Goal: Transaction & Acquisition: Purchase product/service

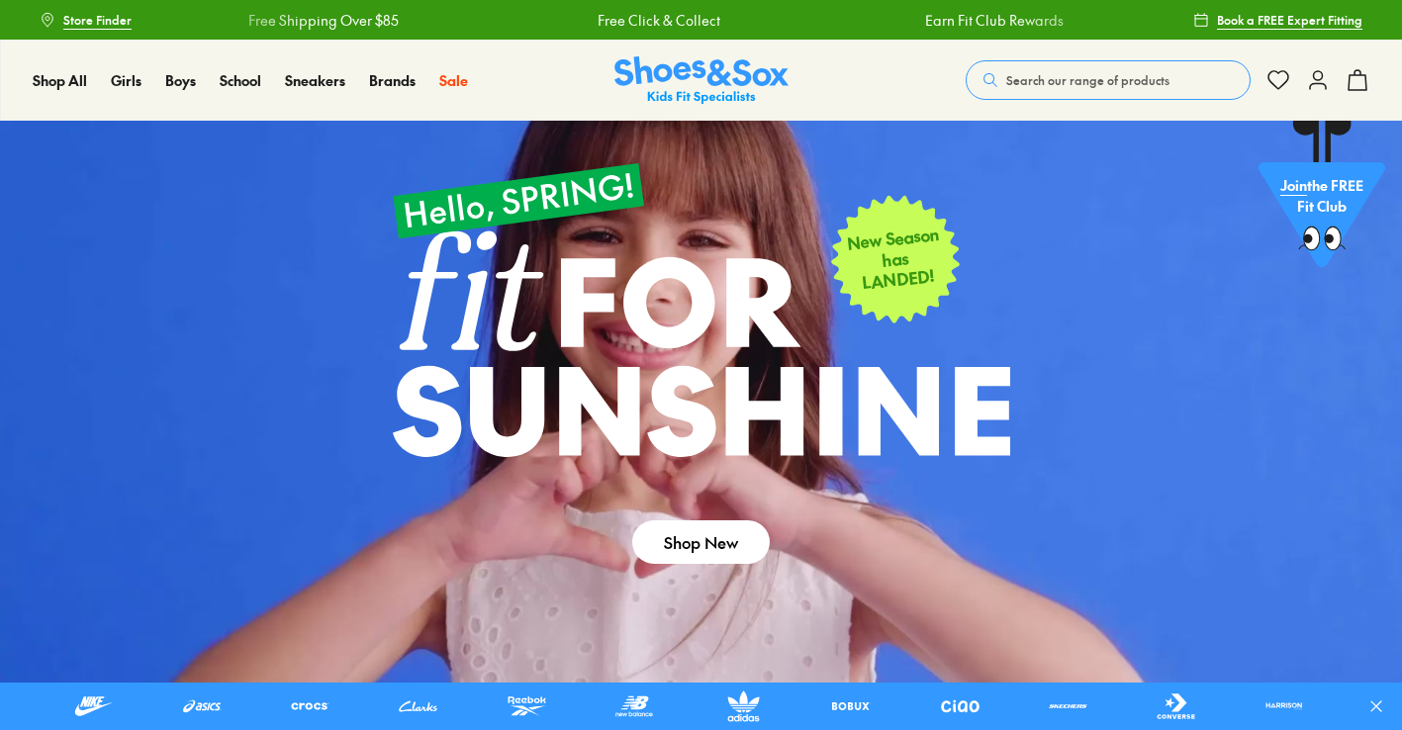
click at [1312, 80] on icon at bounding box center [1318, 80] width 24 height 24
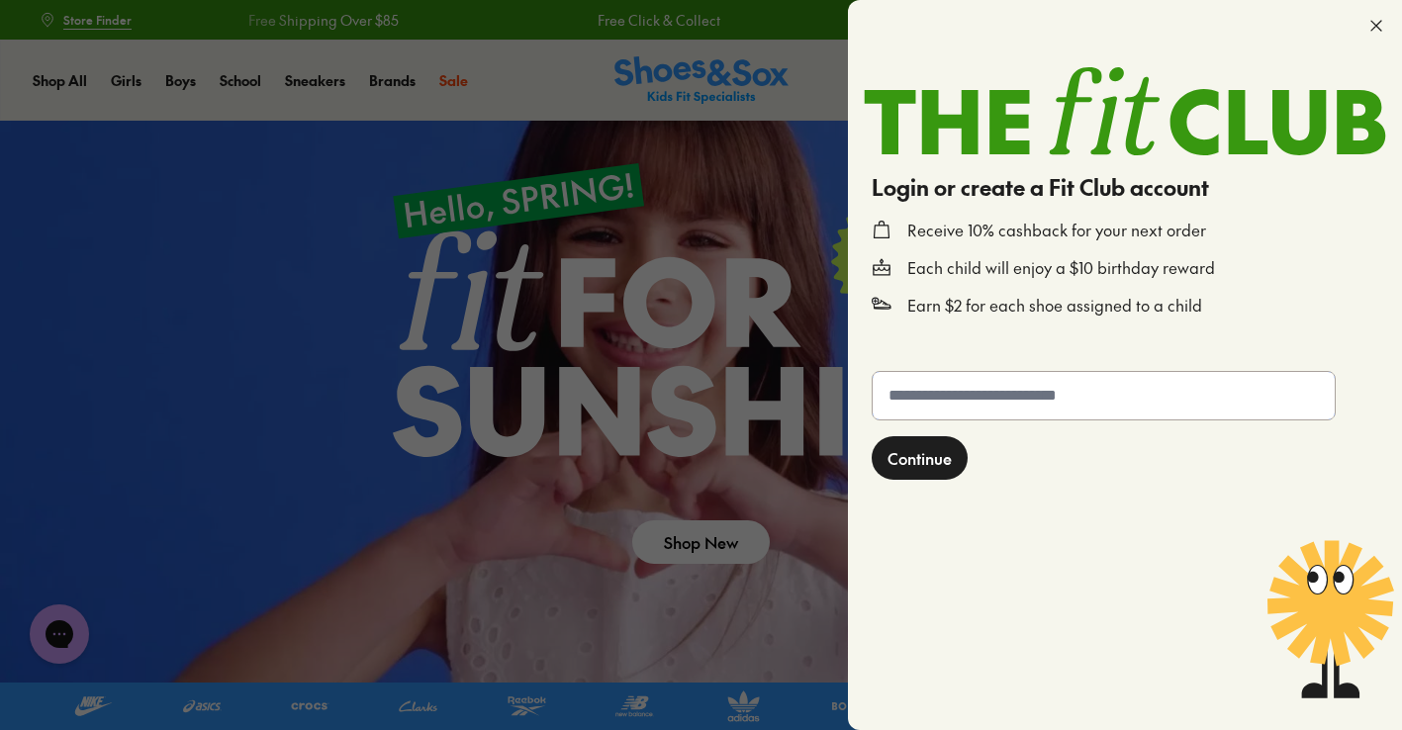
click at [942, 396] on input "text" at bounding box center [1104, 396] width 462 height 48
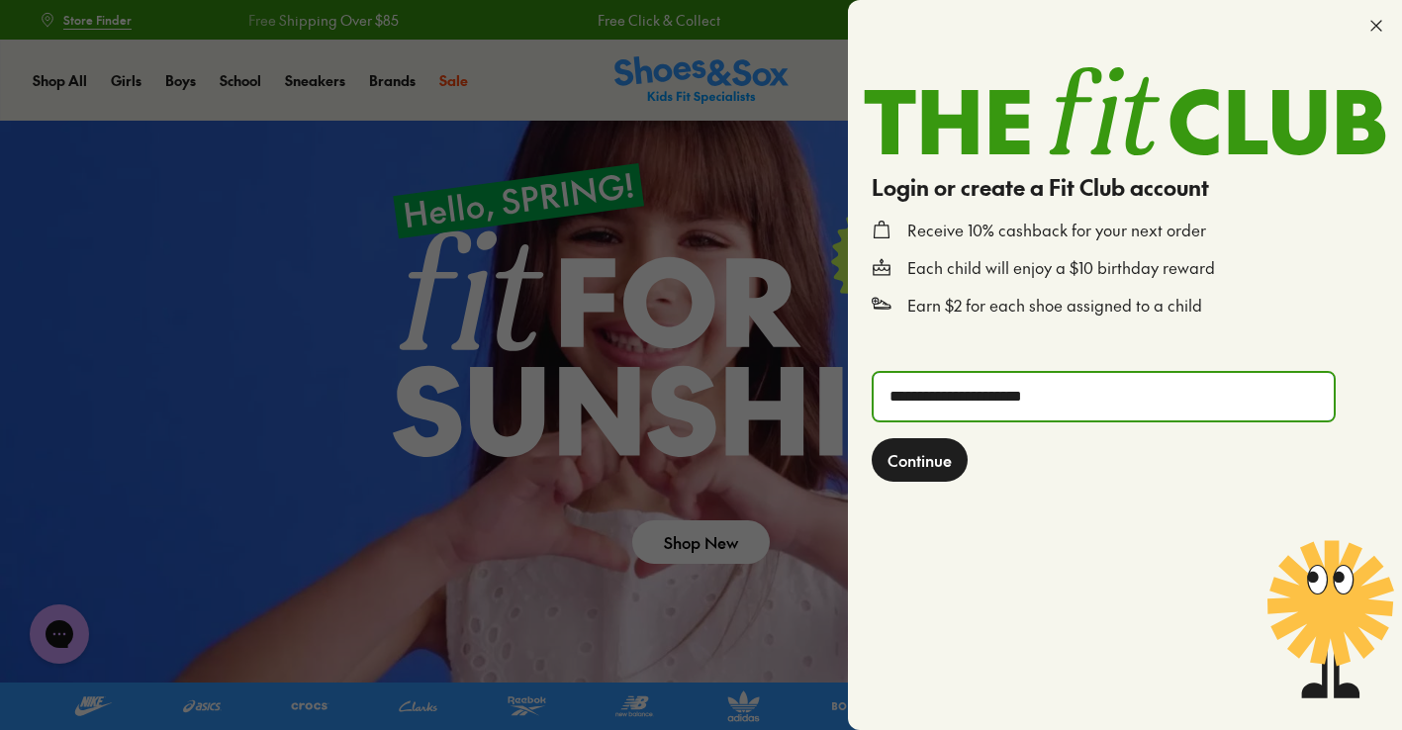
type input "**********"
click at [898, 462] on span "Continue" at bounding box center [920, 460] width 64 height 24
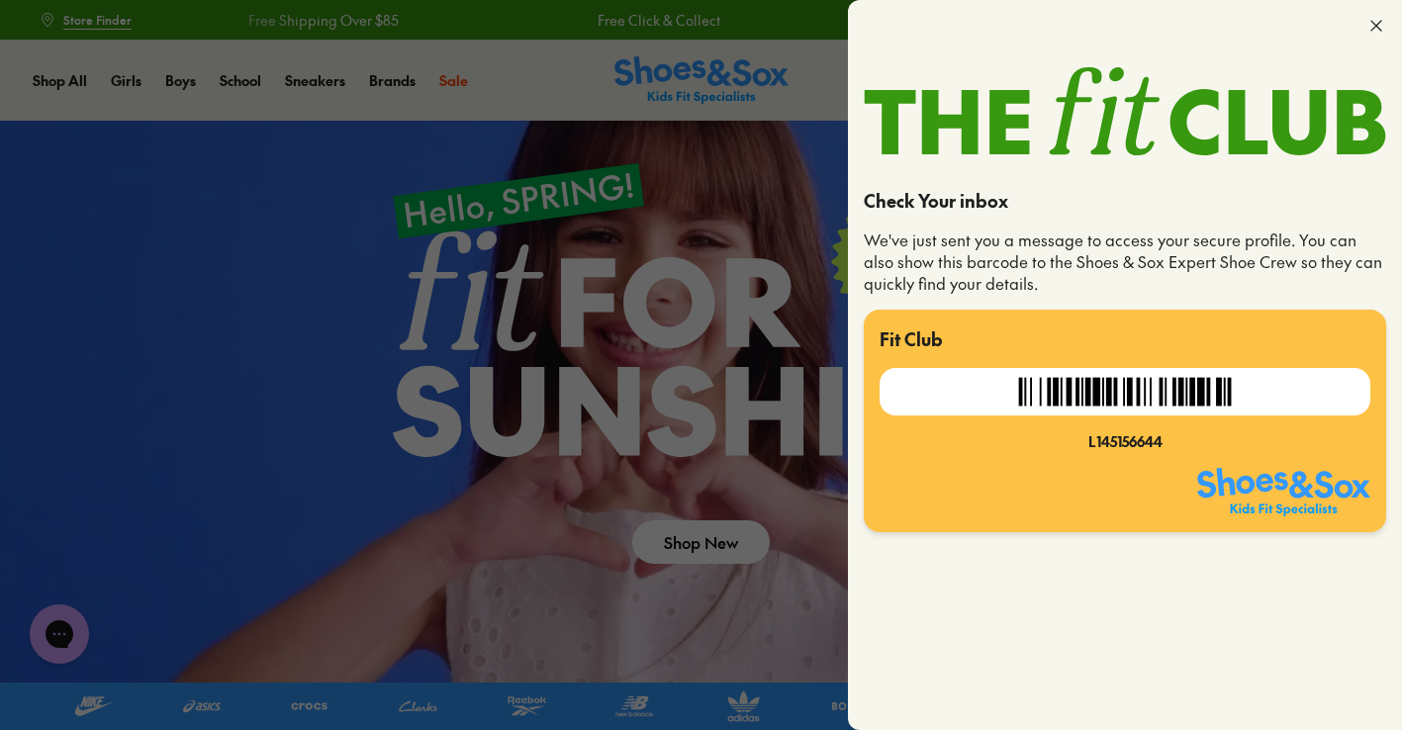
click at [1371, 21] on icon at bounding box center [1377, 26] width 20 height 20
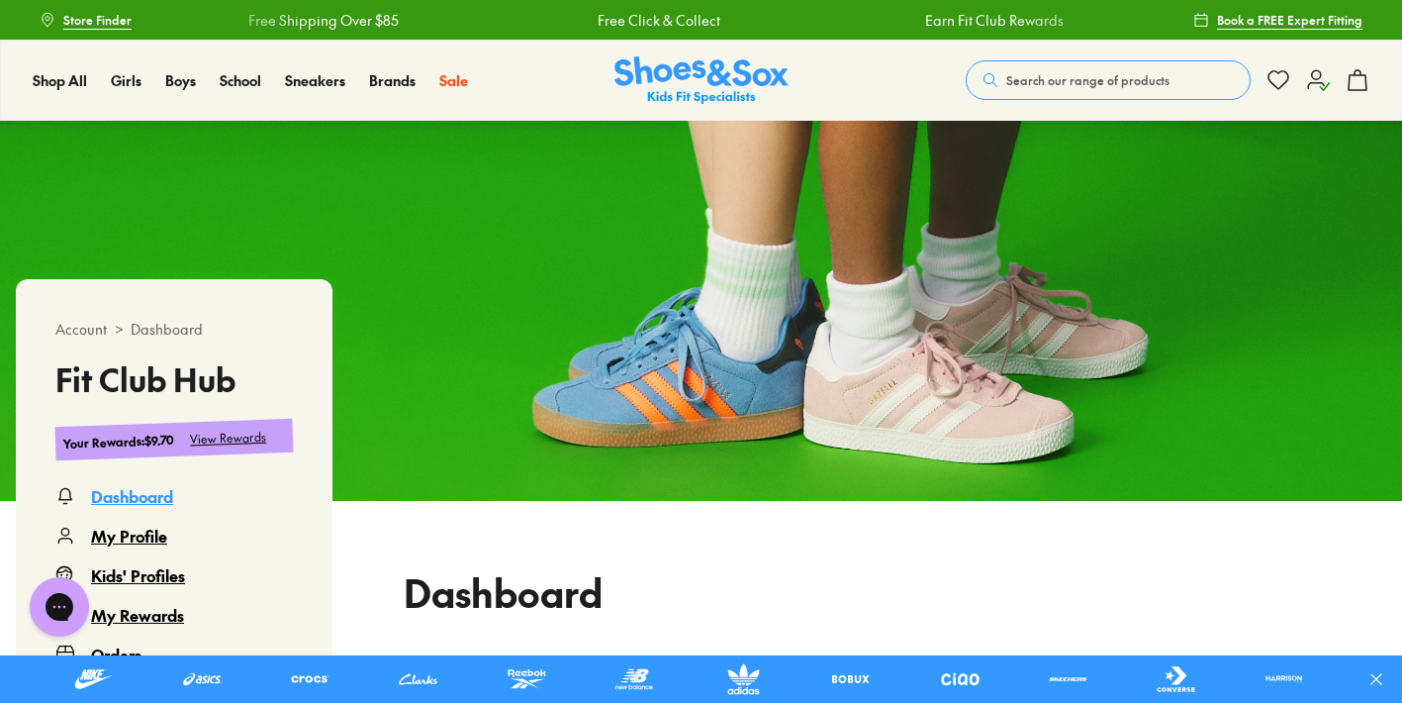
click at [161, 618] on div "My Rewards" at bounding box center [137, 615] width 93 height 24
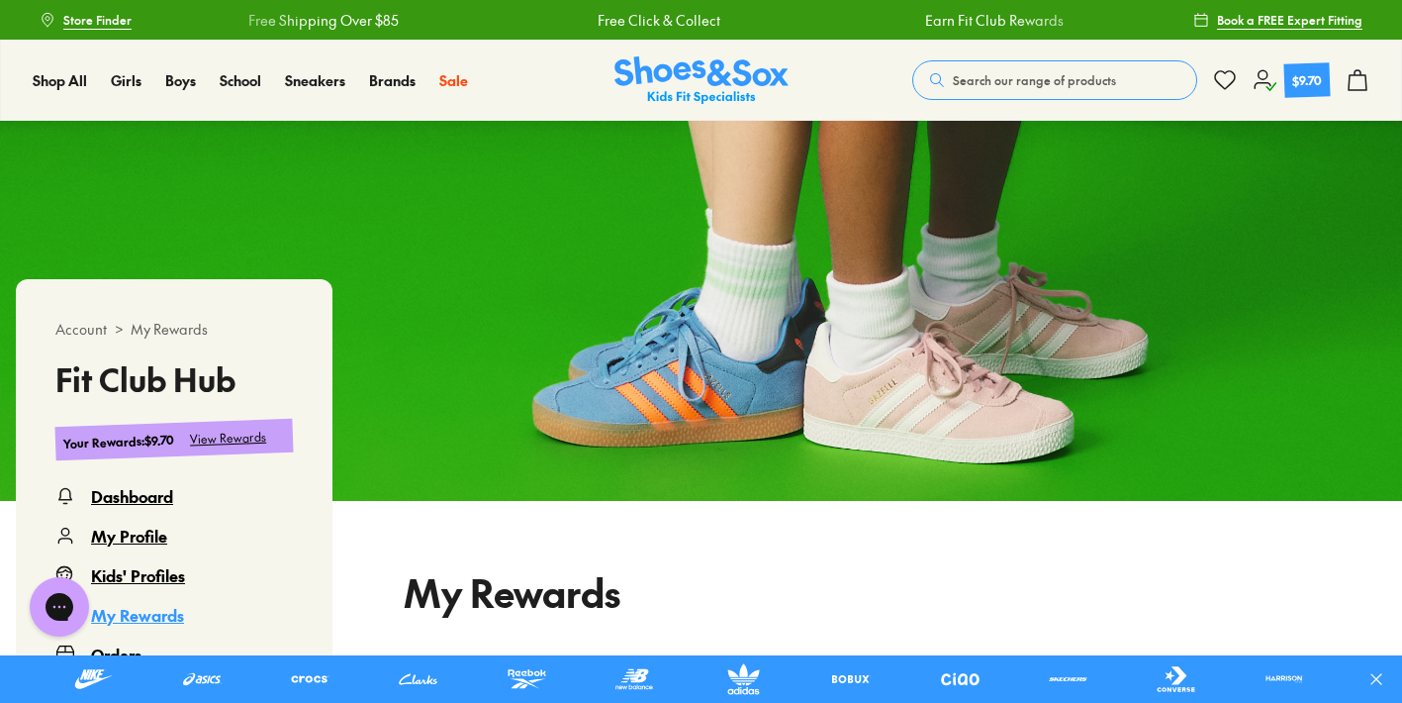
scroll to position [121, 0]
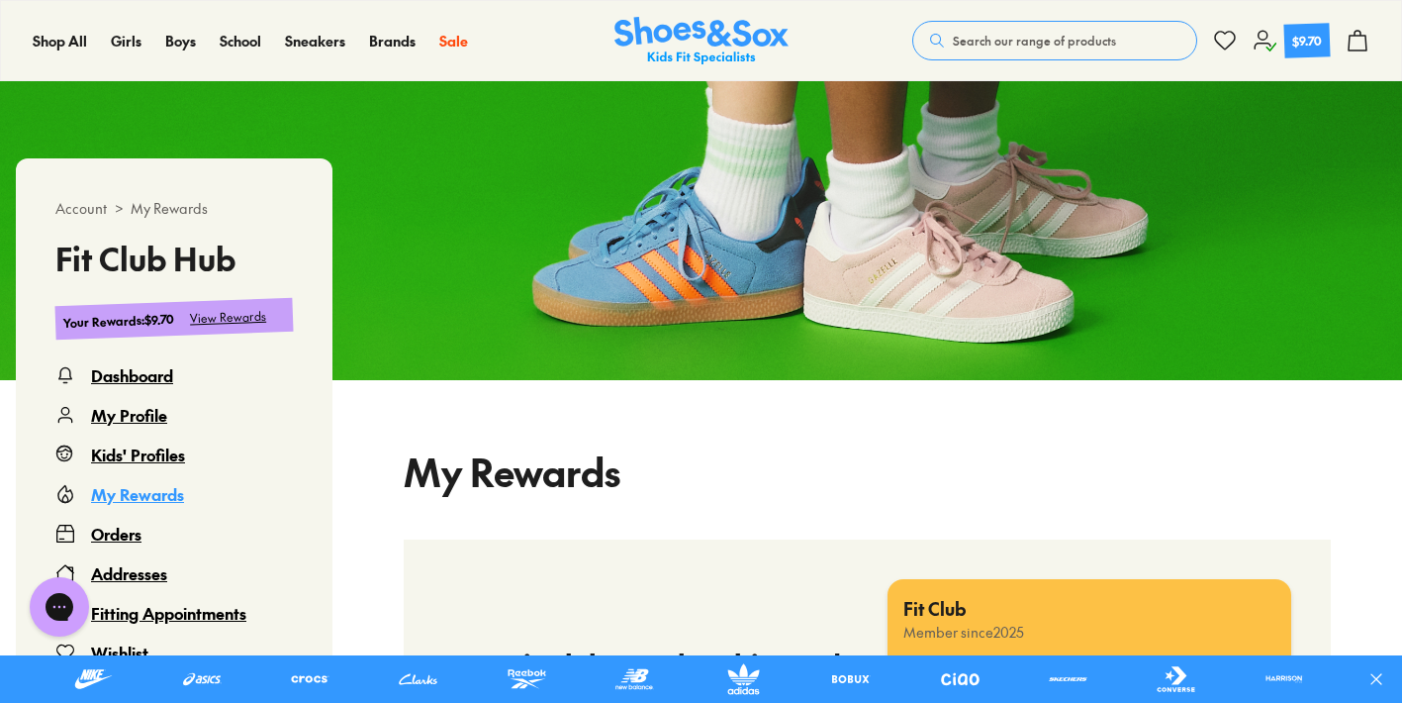
select select
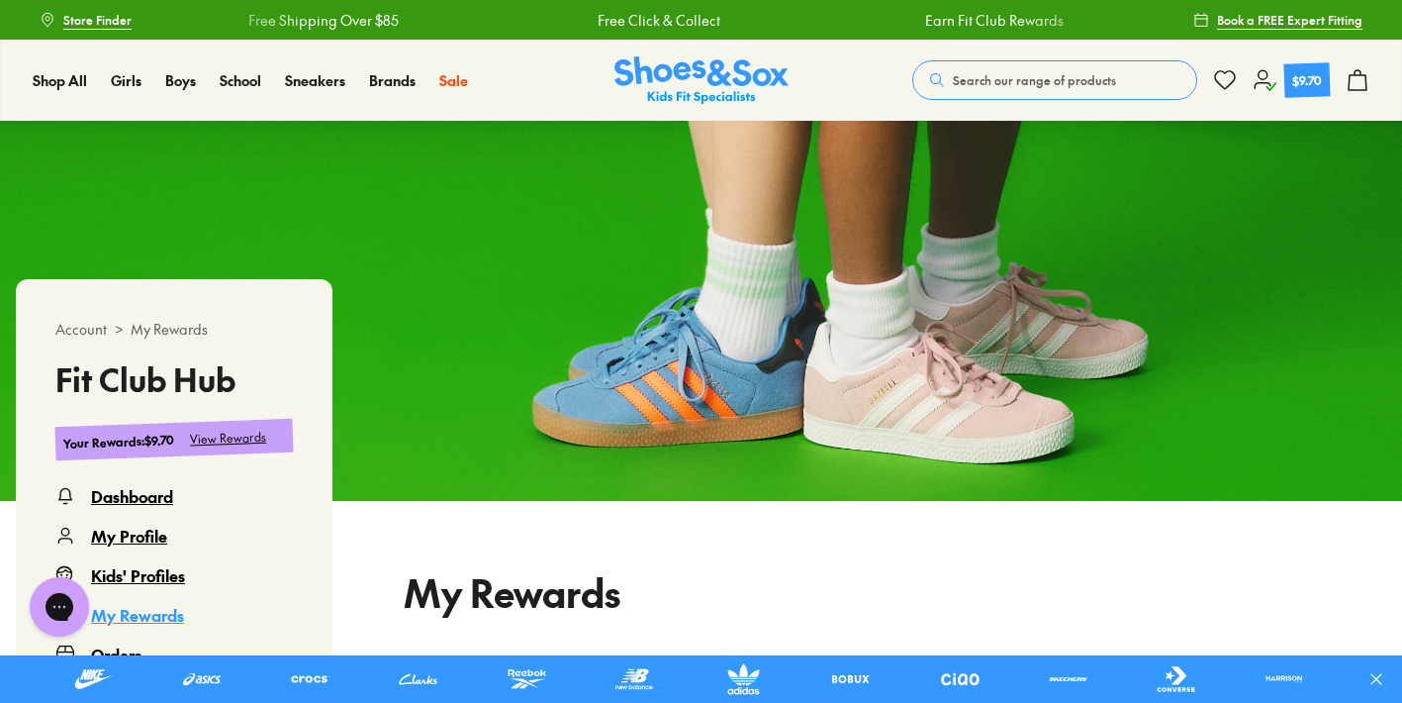
scroll to position [0, 0]
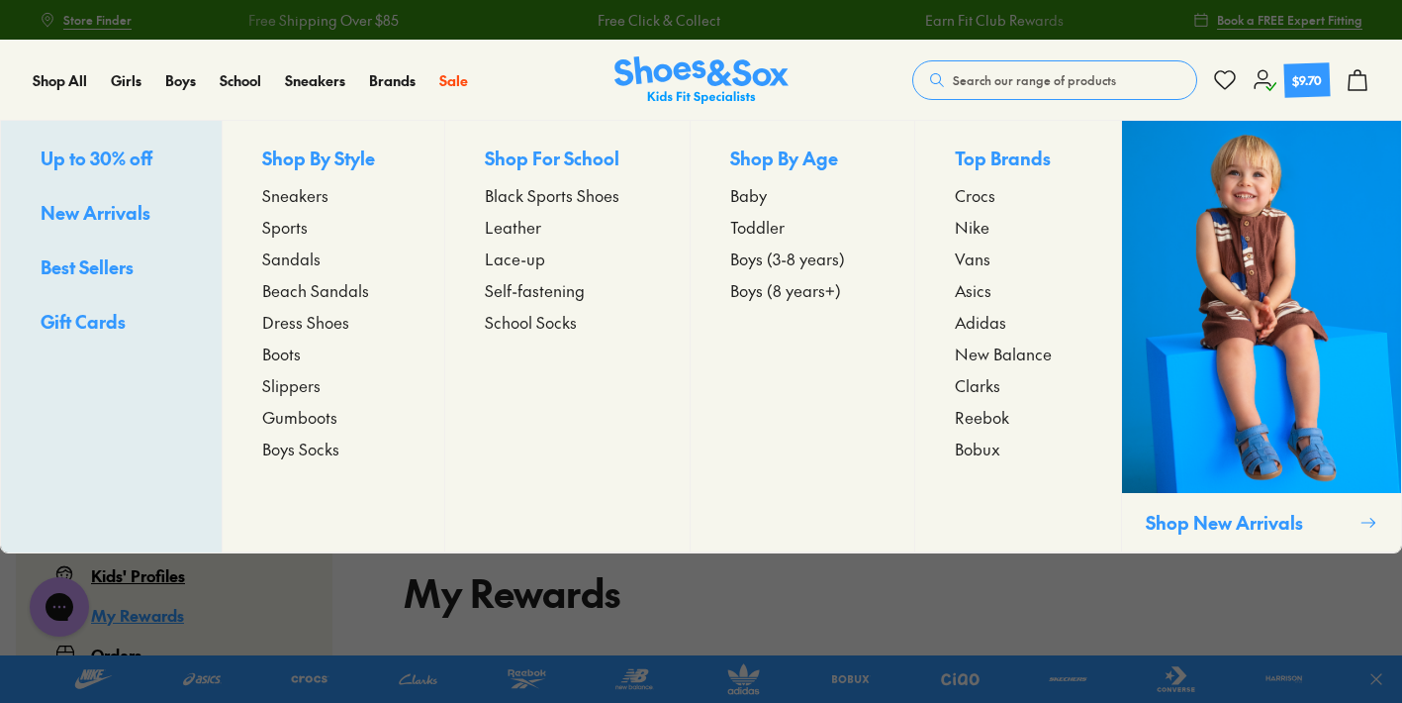
click at [281, 263] on span "Sandals" at bounding box center [291, 258] width 58 height 24
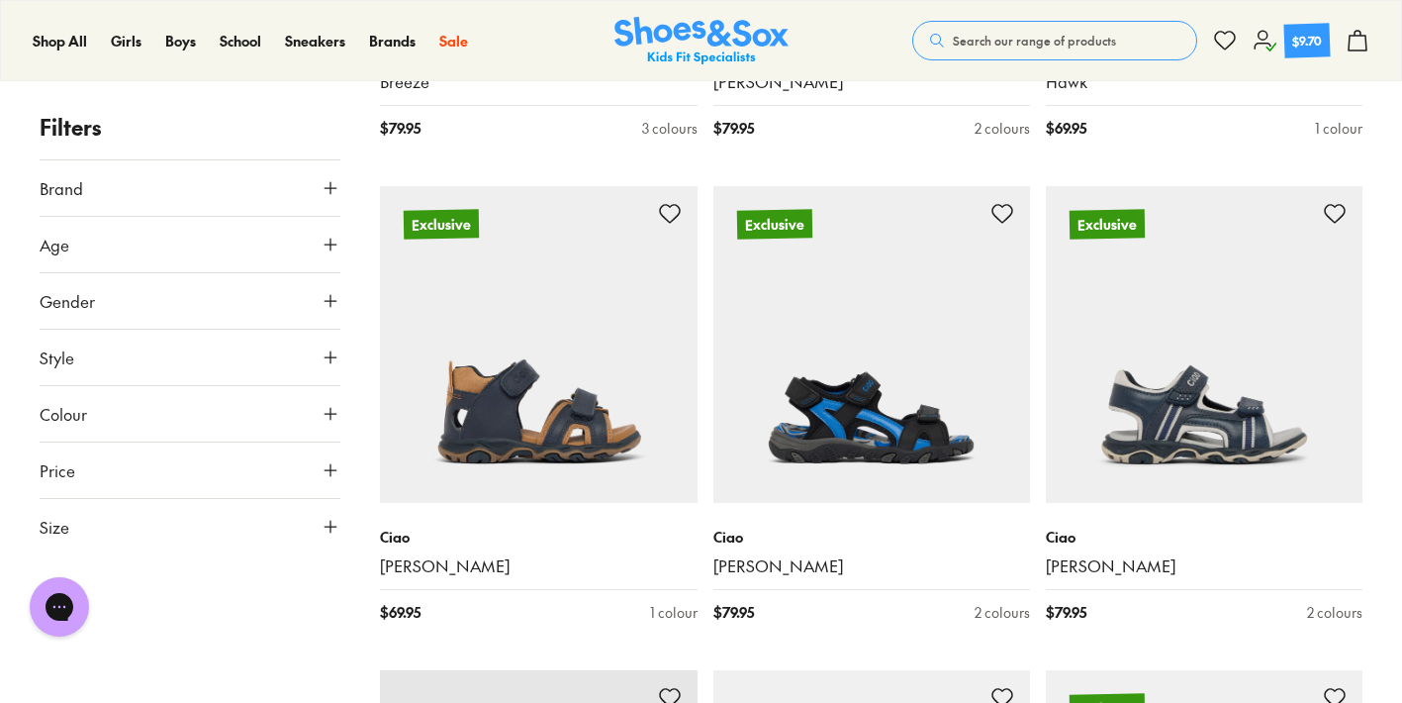
scroll to position [2677, 0]
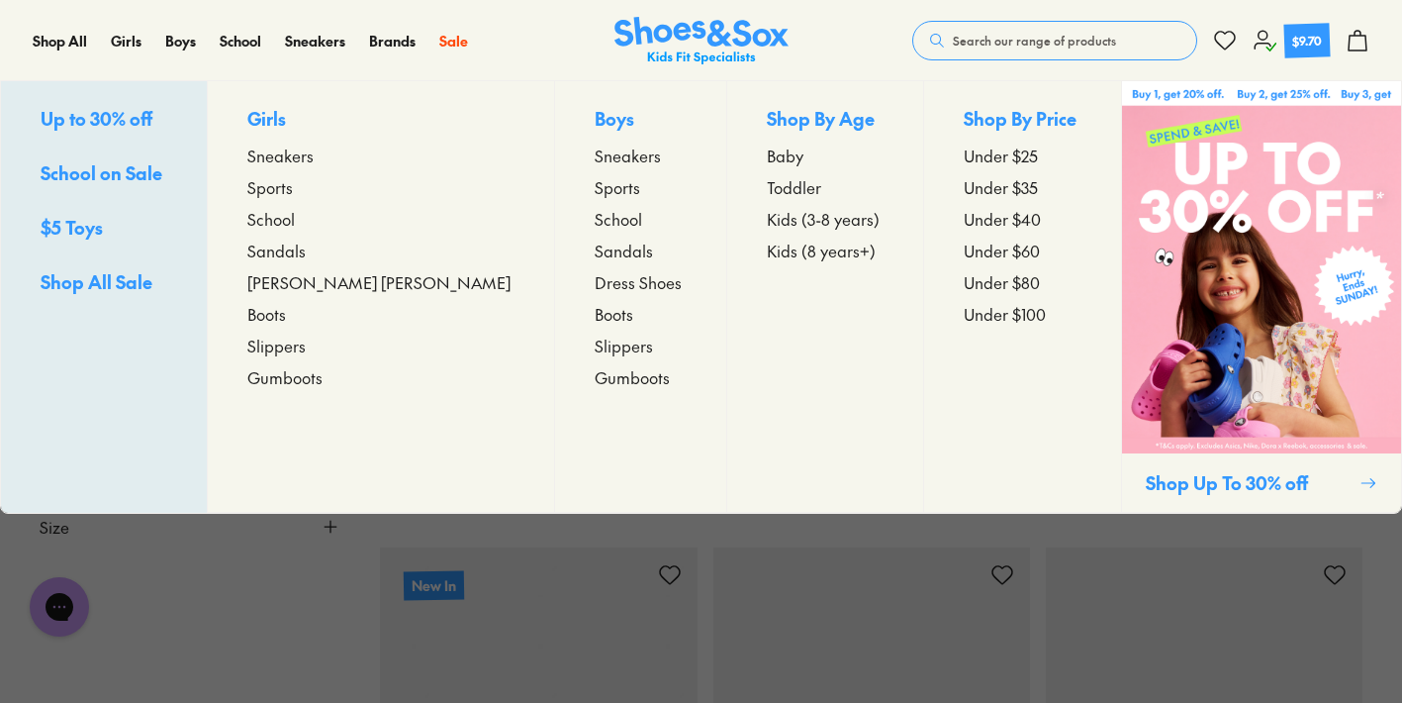
type input "***"
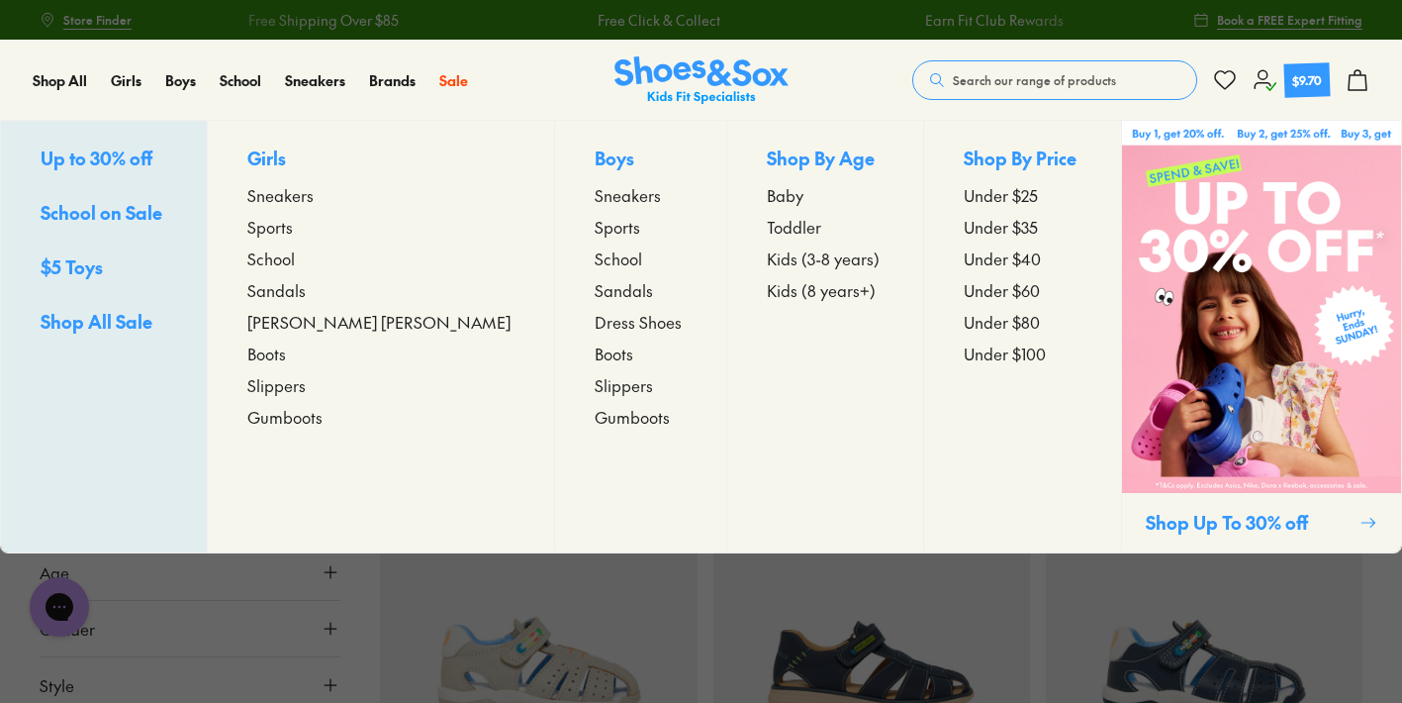
scroll to position [0, 0]
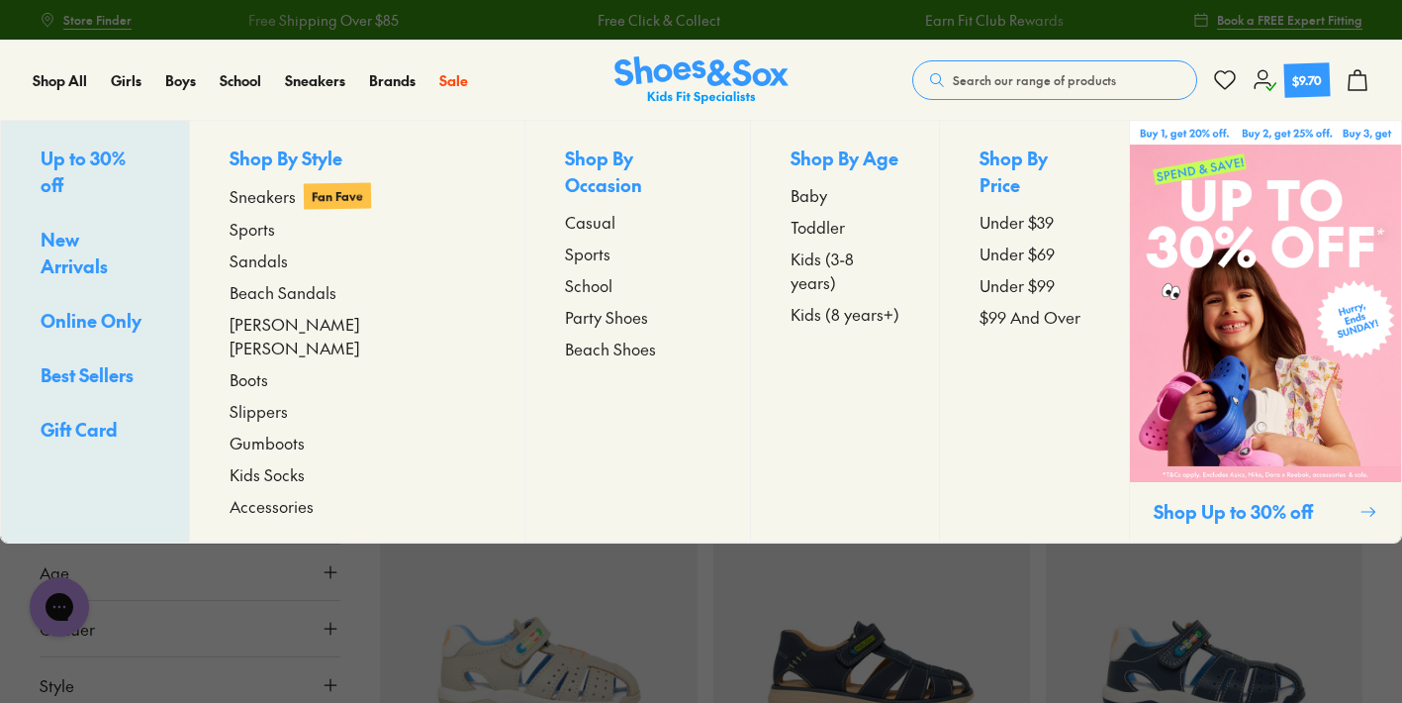
click at [303, 431] on span "Gumboots" at bounding box center [267, 443] width 75 height 24
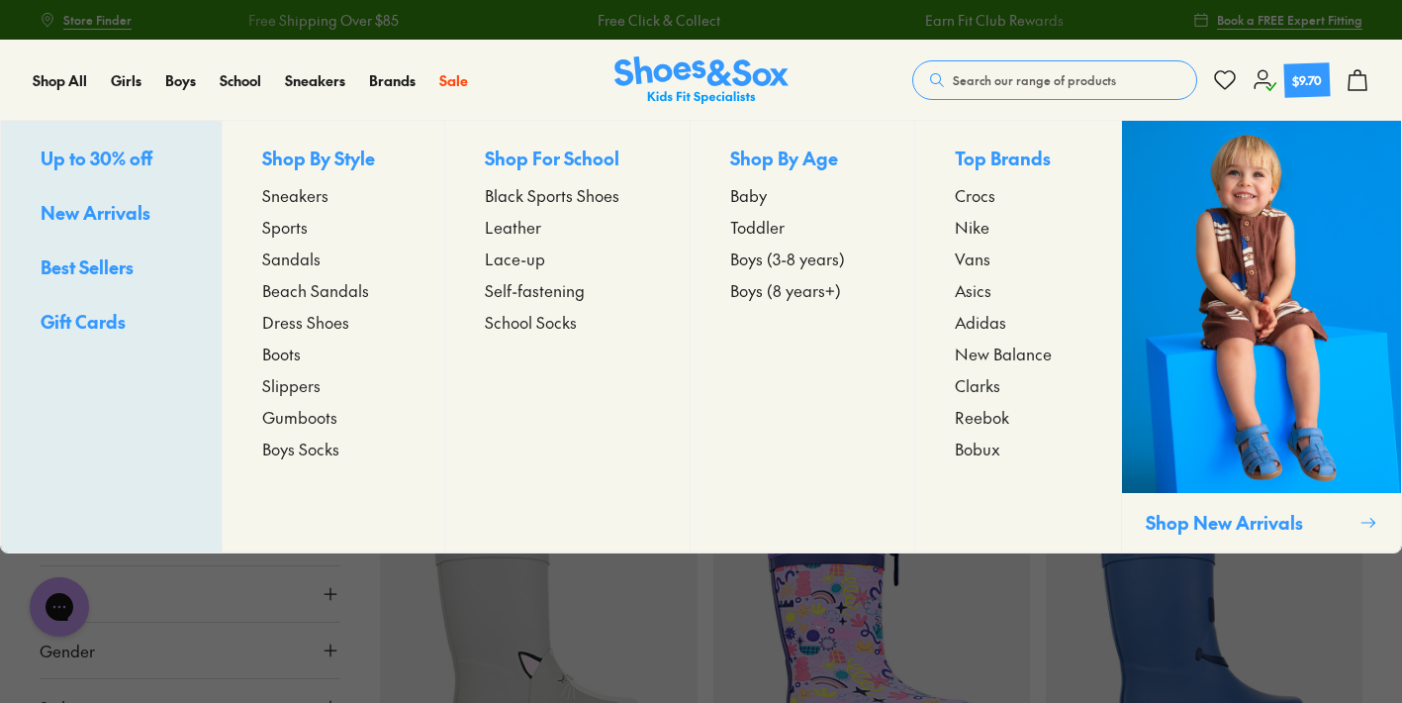
click at [346, 288] on span "Beach Sandals" at bounding box center [315, 290] width 107 height 24
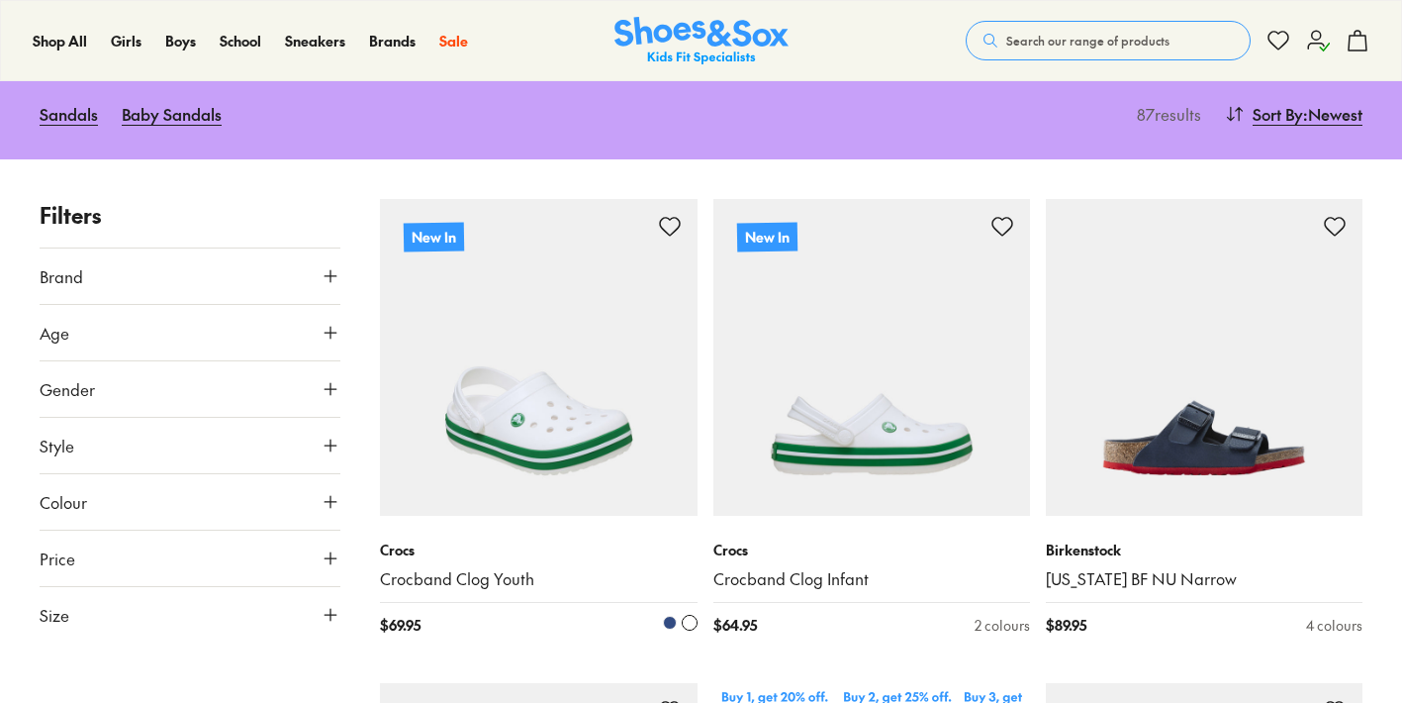
type input "***"
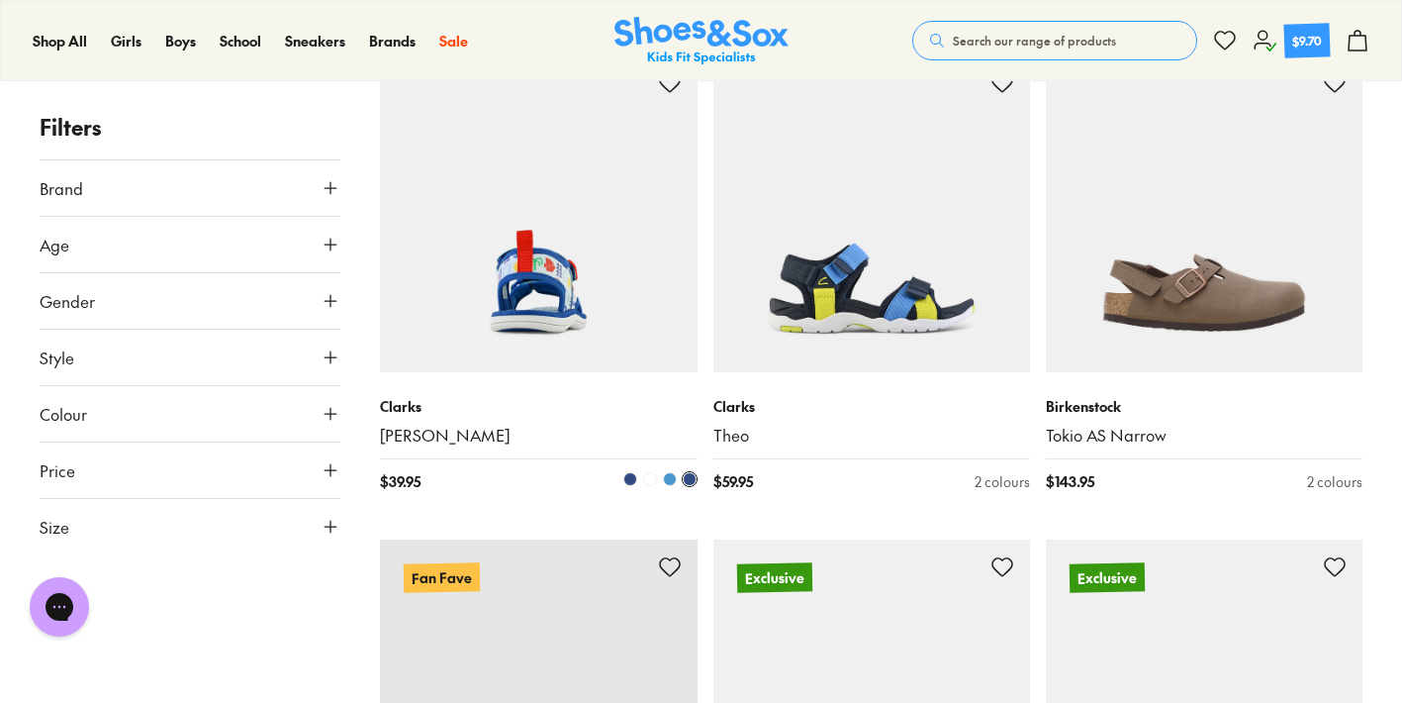
scroll to position [3741, 0]
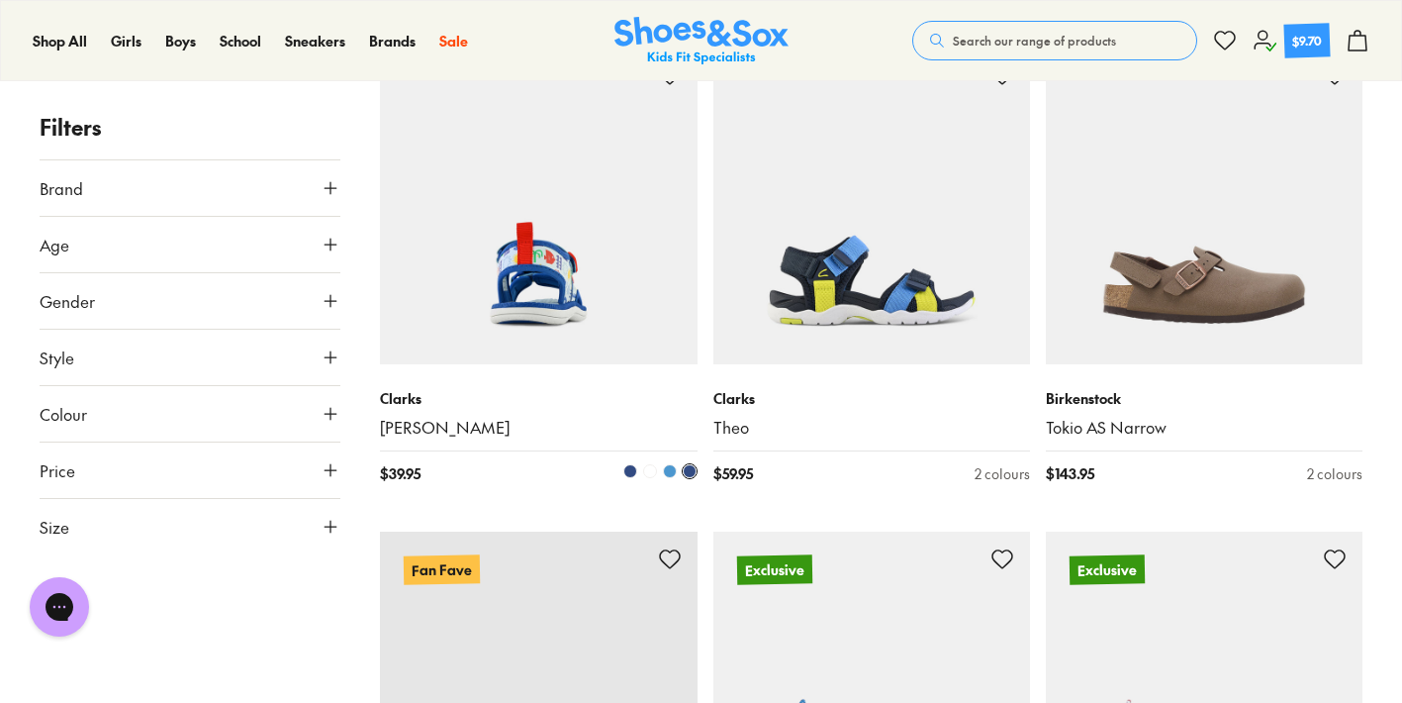
click at [528, 337] on img at bounding box center [538, 206] width 317 height 317
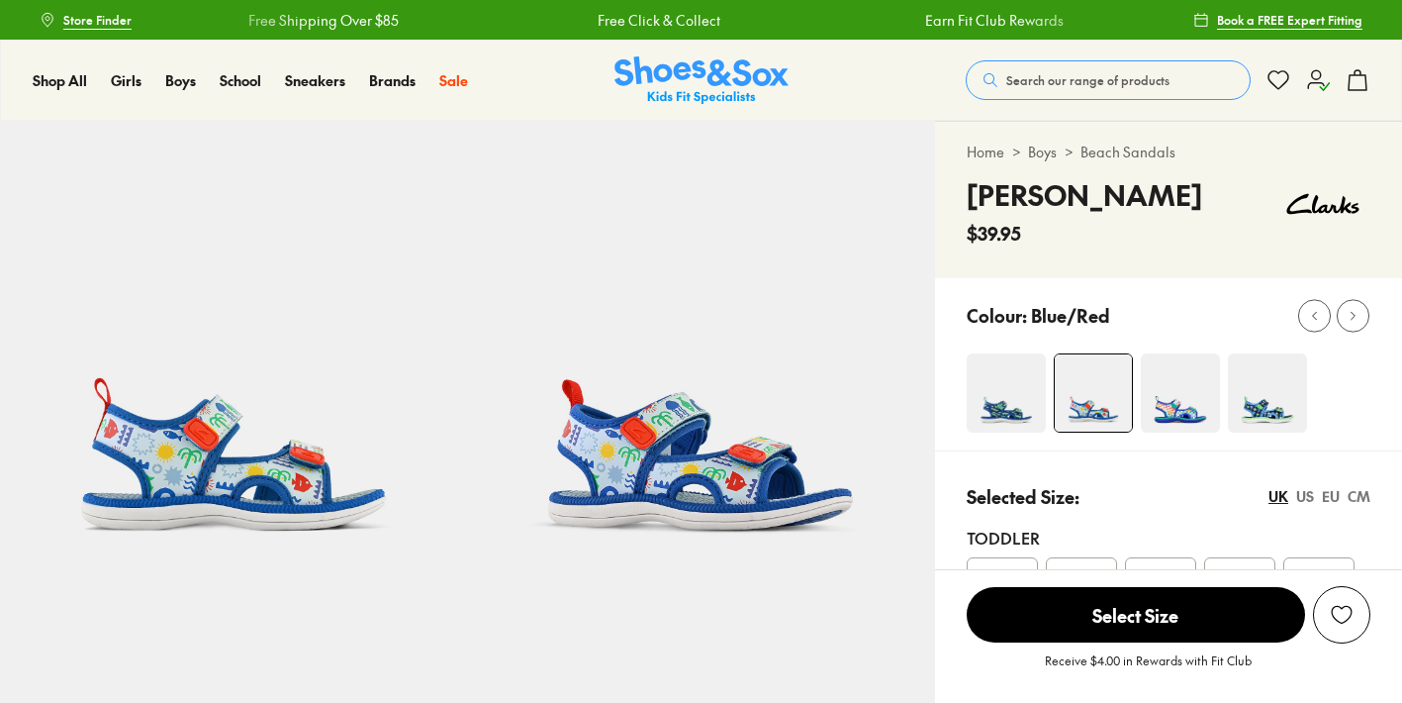
select select "*"
click at [1265, 412] on img at bounding box center [1267, 392] width 79 height 79
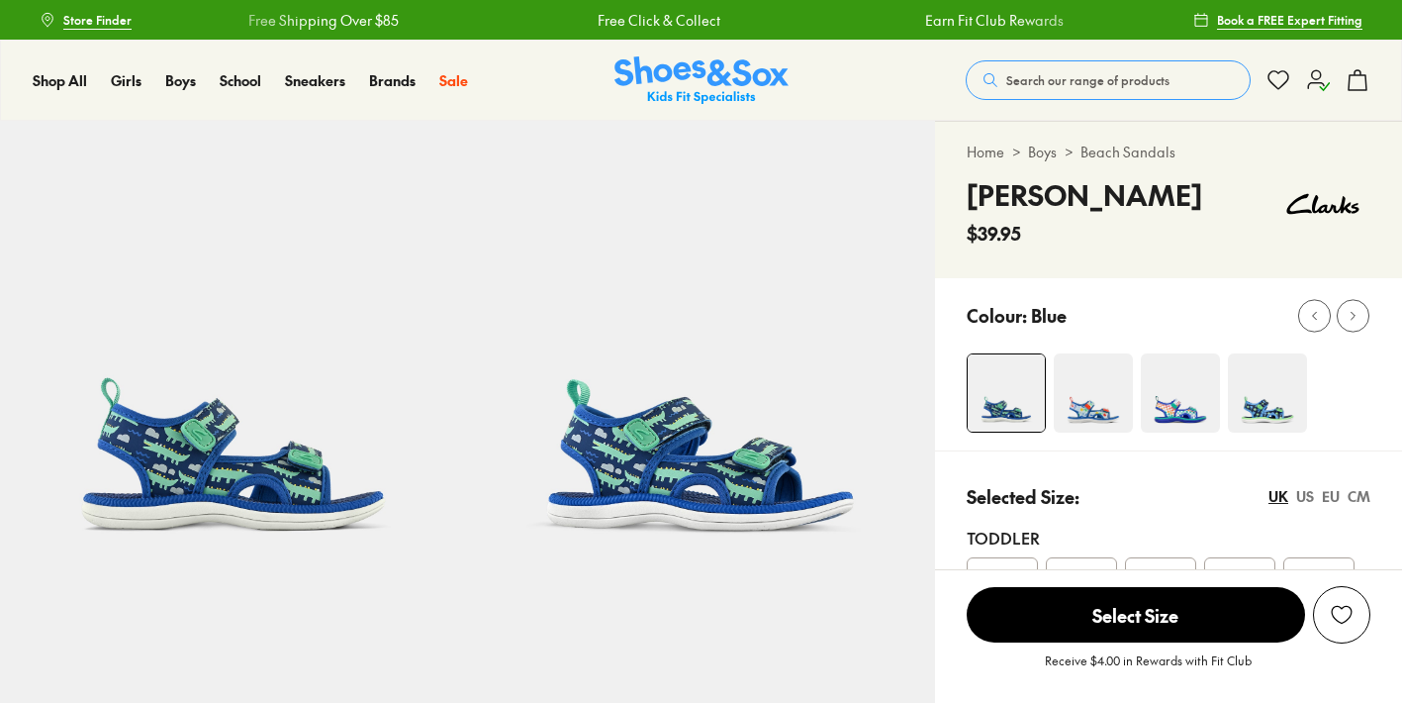
select select "*"
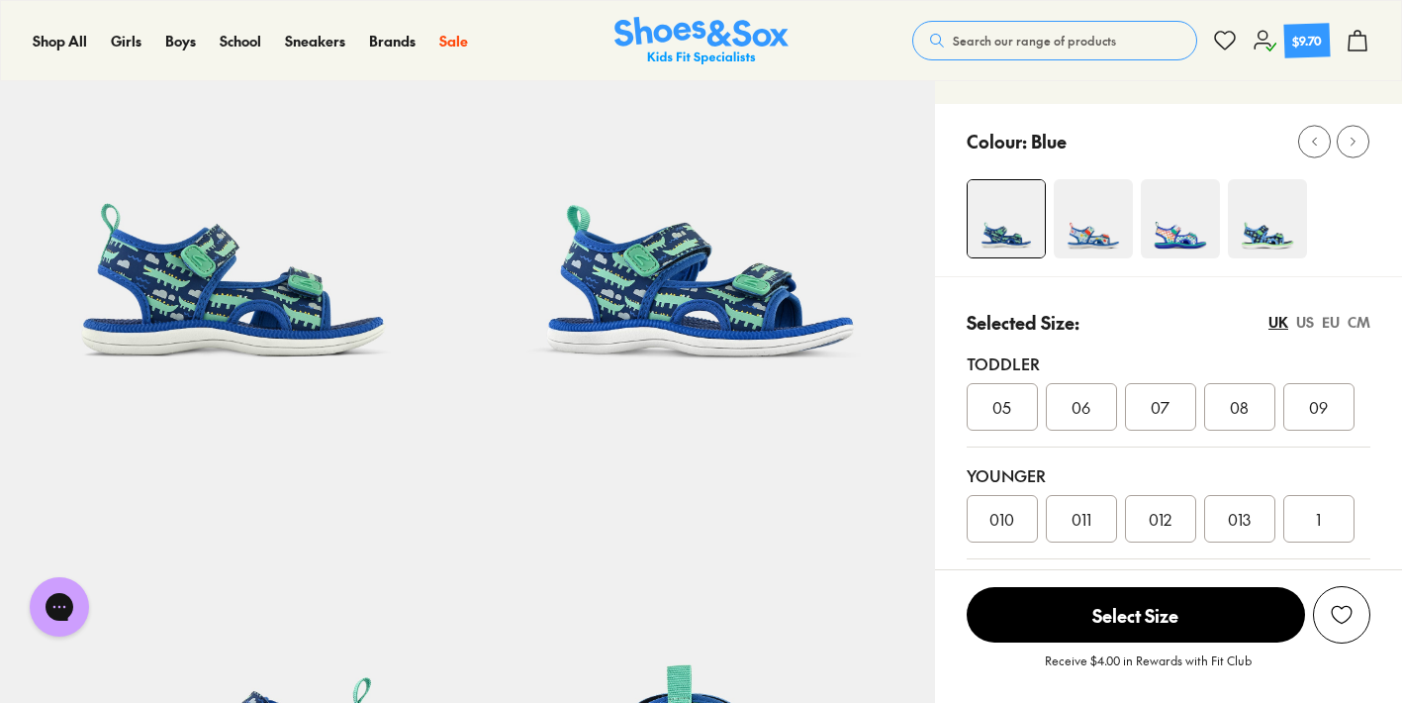
scroll to position [176, 0]
